Goal: Task Accomplishment & Management: Use online tool/utility

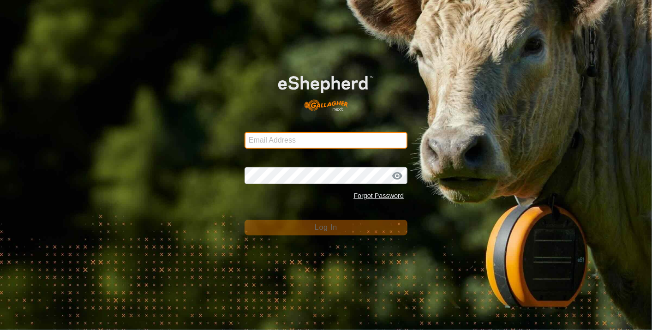
type input "swovens@gmail.com"
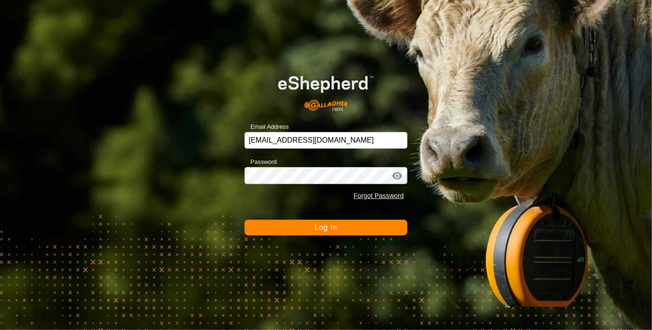
click at [316, 223] on span "Log In" at bounding box center [326, 227] width 23 height 8
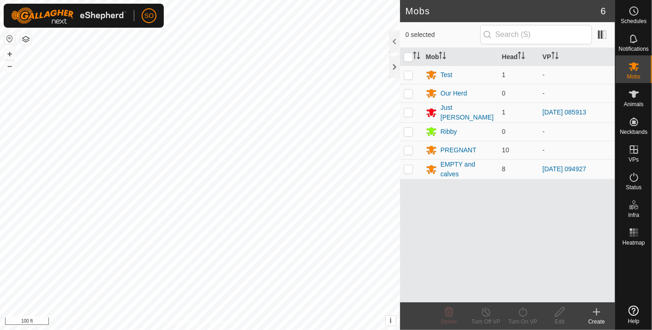
click at [411, 277] on div "Mobs 6 0 selected Mob Head VP Test 1 - Our Herd 0 - Just Billy 1 2025-08-10 085…" at bounding box center [307, 165] width 615 height 330
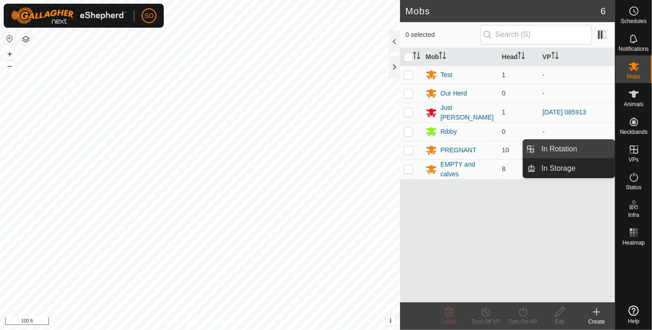
click at [566, 146] on link "In Rotation" at bounding box center [575, 149] width 79 height 18
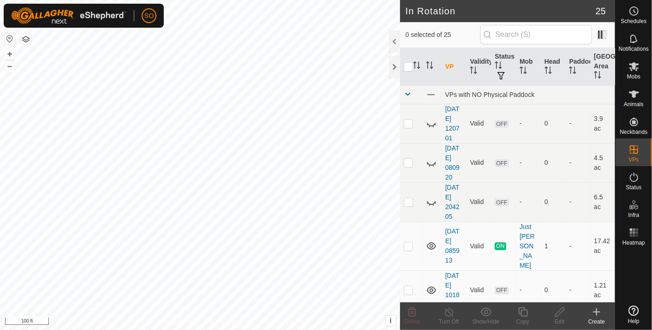
click at [596, 309] on icon at bounding box center [596, 312] width 0 height 6
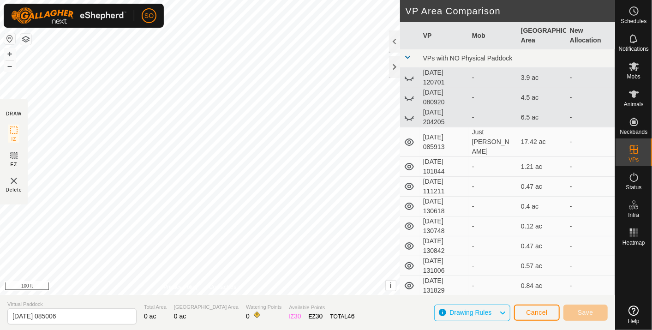
click at [443, 196] on div "DRAW IZ EZ Delete Privacy Policy Contact Us + – ⇧ i This application includes H…" at bounding box center [307, 147] width 615 height 295
click at [533, 313] on span "Cancel" at bounding box center [537, 312] width 22 height 7
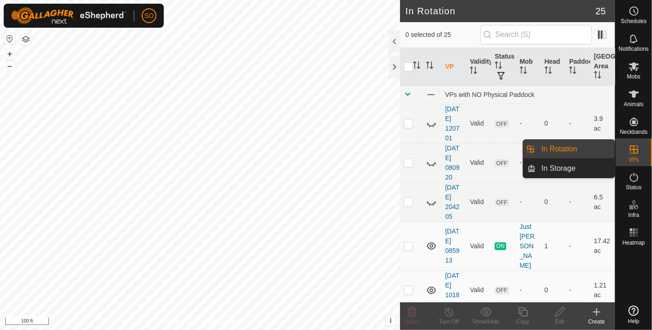
click at [565, 145] on link "In Rotation" at bounding box center [575, 149] width 79 height 18
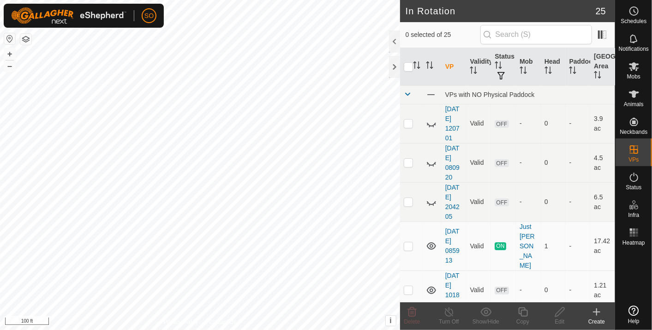
click at [596, 312] on icon at bounding box center [596, 312] width 6 height 0
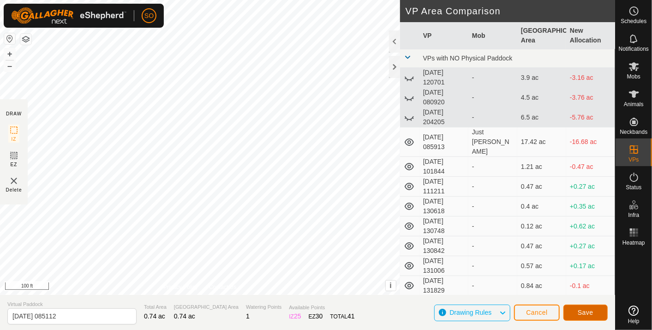
click at [584, 311] on span "Save" at bounding box center [586, 312] width 16 height 7
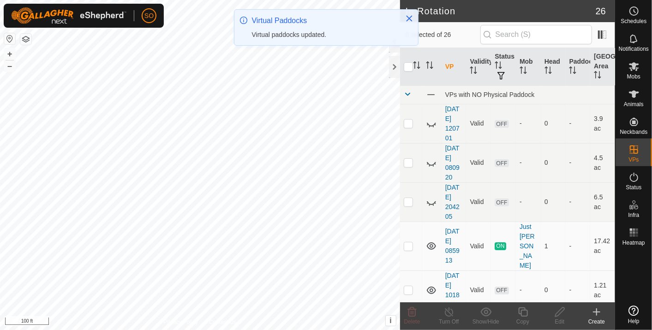
checkbox input "true"
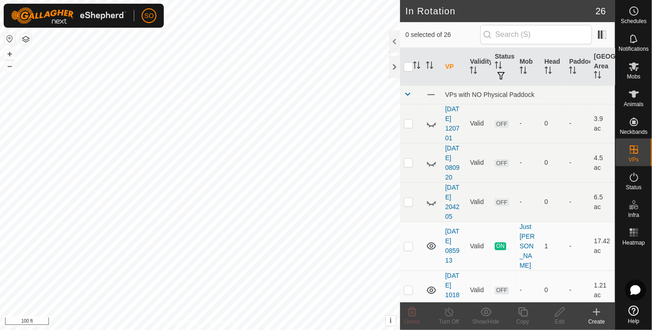
checkbox input "true"
click at [635, 66] on icon at bounding box center [634, 66] width 10 height 9
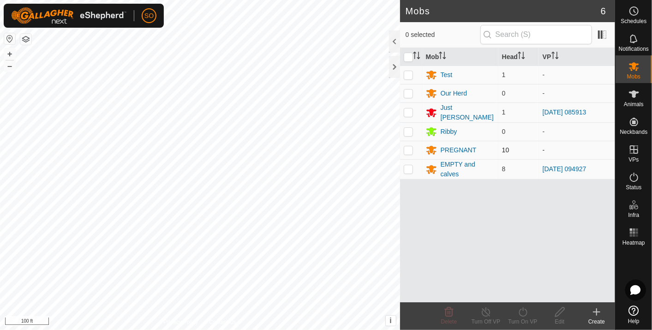
click at [407, 146] on p-checkbox at bounding box center [408, 149] width 9 height 7
checkbox input "true"
click at [525, 312] on icon at bounding box center [523, 311] width 12 height 11
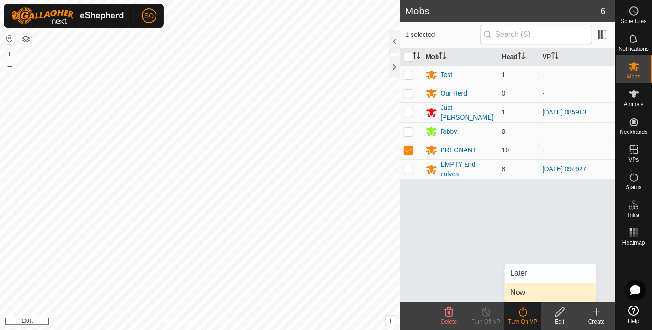
click at [520, 291] on link "Now" at bounding box center [550, 292] width 91 height 18
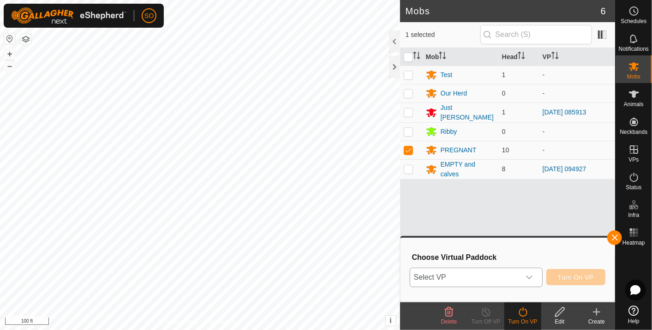
click at [531, 274] on icon "dropdown trigger" at bounding box center [528, 277] width 7 height 7
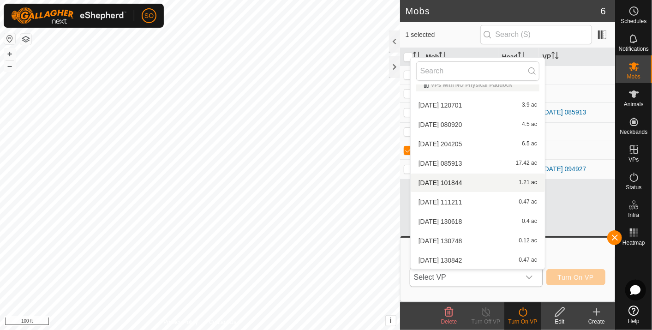
scroll to position [339, 0]
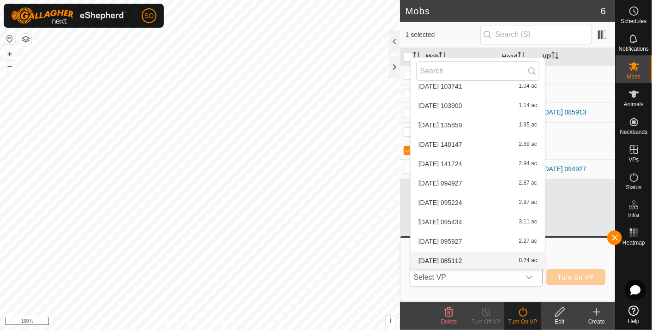
click at [466, 256] on li "[DATE] 085112 0.74 ac" at bounding box center [478, 260] width 134 height 18
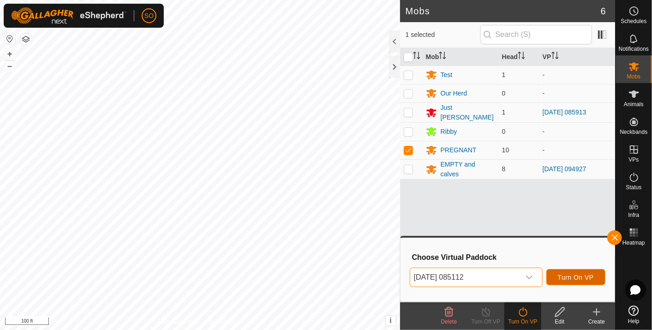
click at [574, 274] on span "Turn On VP" at bounding box center [576, 277] width 36 height 7
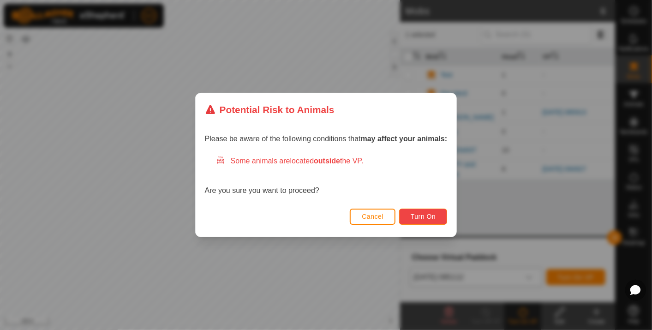
click at [433, 213] on span "Turn On" at bounding box center [423, 216] width 25 height 7
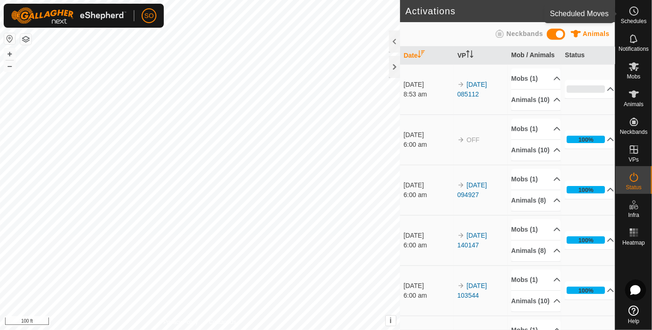
click at [632, 8] on icon at bounding box center [633, 11] width 11 height 11
